Goal: Transaction & Acquisition: Subscribe to service/newsletter

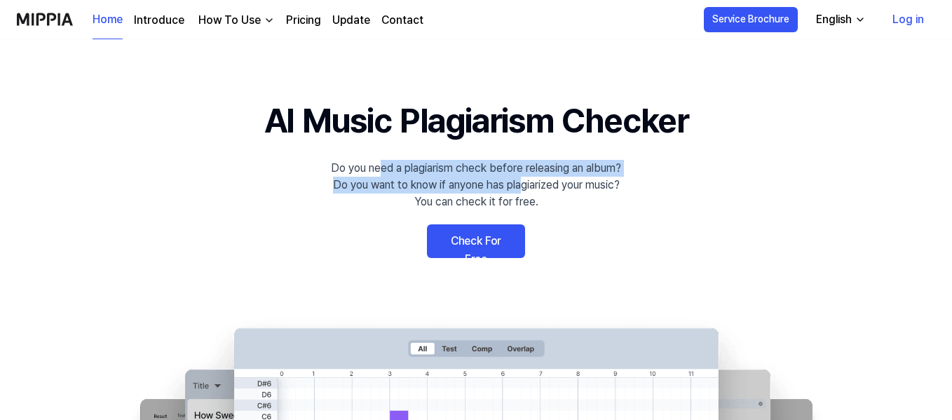
drag, startPoint x: 379, startPoint y: 175, endPoint x: 519, endPoint y: 177, distance: 139.5
click at [519, 177] on div "Do you need a plagiarism check before releasing an album? Do you want to know i…" at bounding box center [476, 185] width 290 height 50
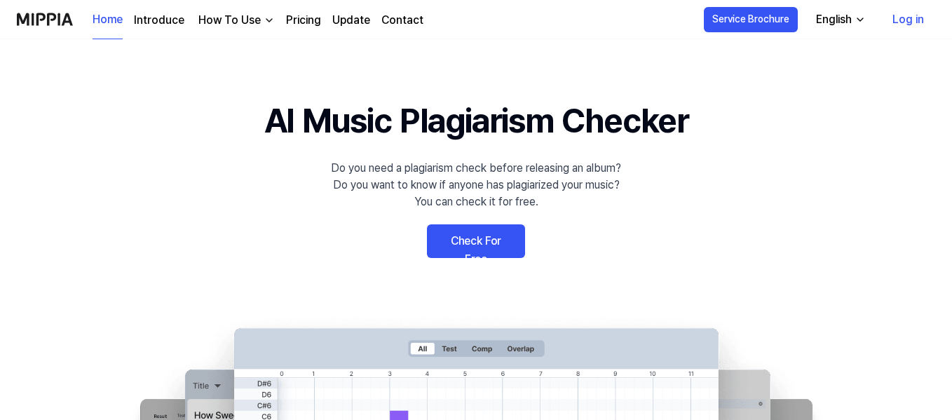
click at [608, 186] on div "Do you need a plagiarism check before releasing an album? Do you want to know i…" at bounding box center [476, 185] width 290 height 50
click at [497, 231] on link "Check For Free" at bounding box center [476, 241] width 98 height 34
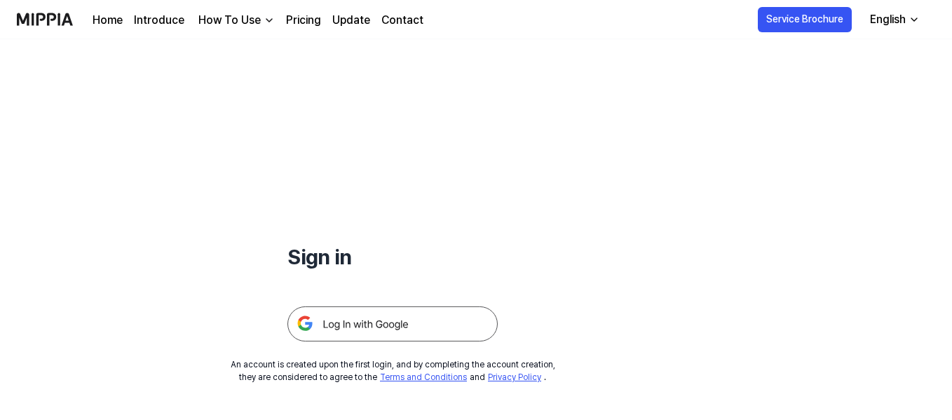
click at [312, 15] on link "Pricing" at bounding box center [303, 20] width 35 height 17
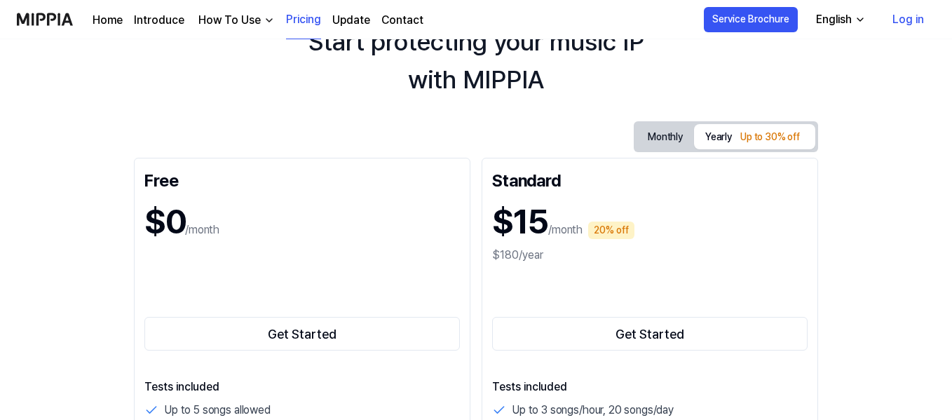
scroll to position [140, 0]
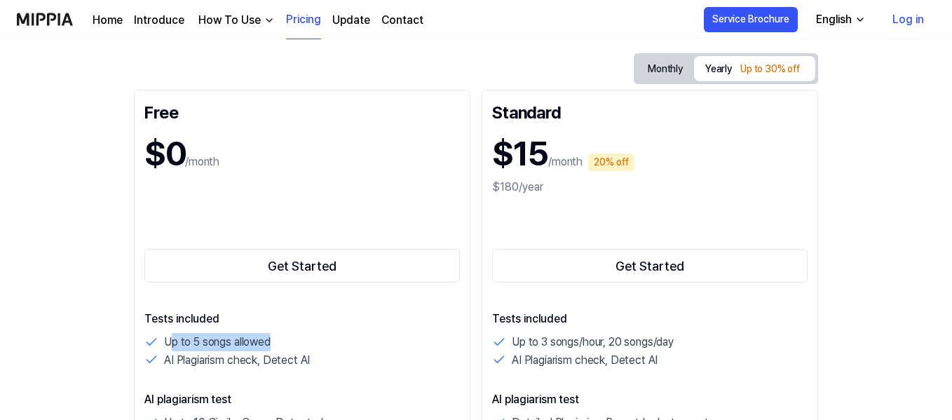
drag, startPoint x: 172, startPoint y: 338, endPoint x: 305, endPoint y: 338, distance: 132.4
click at [305, 338] on div "Up to 5 songs allowed" at bounding box center [301, 342] width 315 height 18
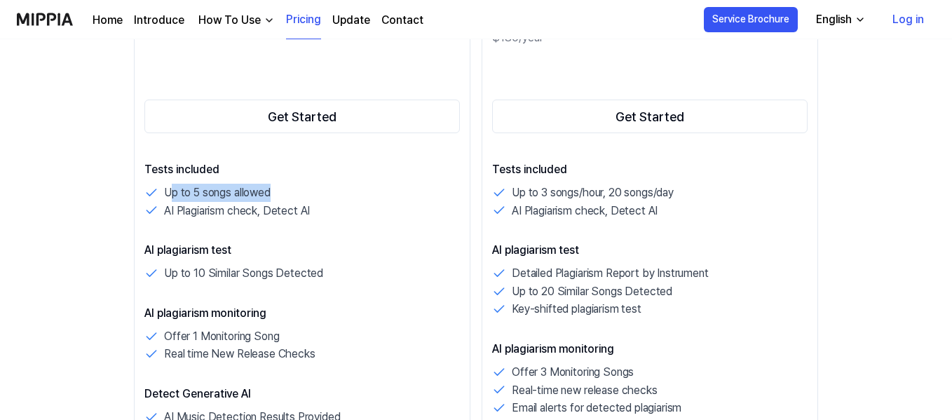
scroll to position [350, 0]
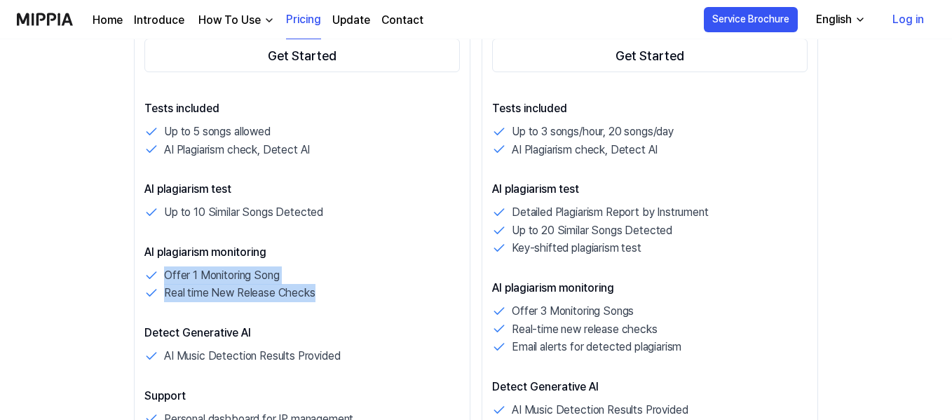
drag, startPoint x: 158, startPoint y: 273, endPoint x: 389, endPoint y: 301, distance: 232.3
click at [389, 301] on div "Offer 1 Monitoring Song Real time New Release Checks" at bounding box center [301, 284] width 315 height 36
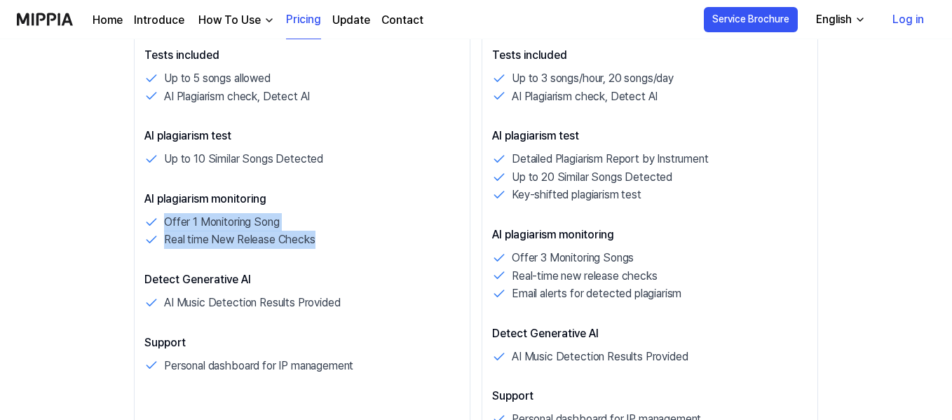
scroll to position [491, 0]
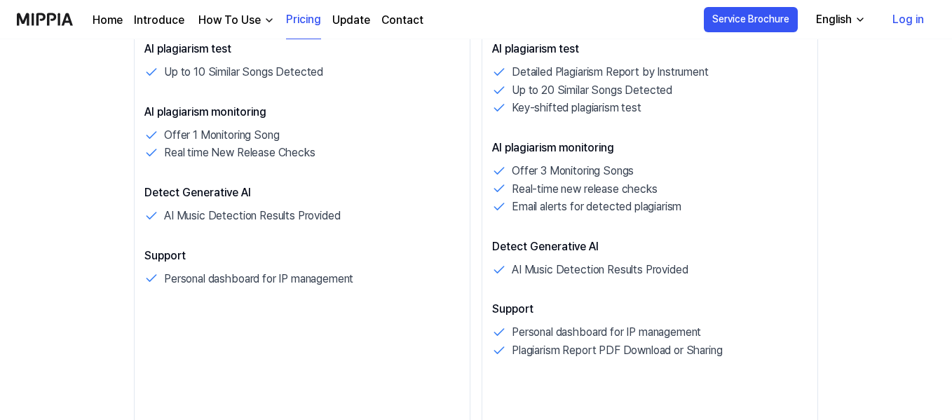
click at [236, 225] on div "Tests included Up to 5 songs allowed AI Plagiarism check, Detect AI AI plagiari…" at bounding box center [301, 123] width 315 height 327
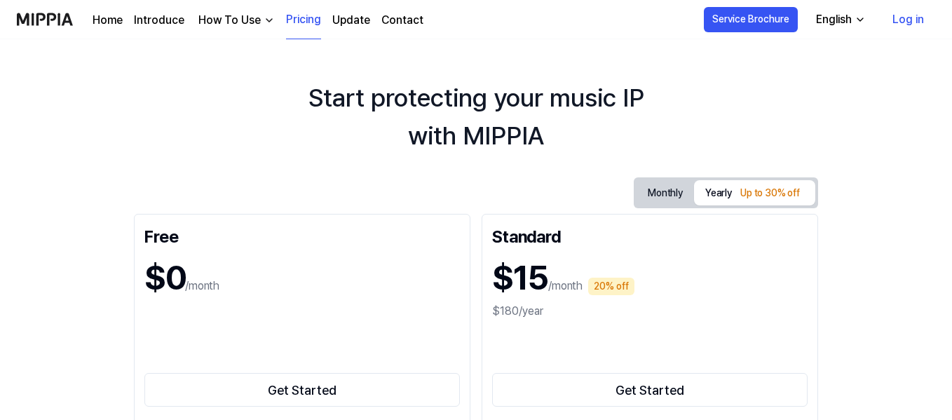
scroll to position [0, 0]
